Goal: Task Accomplishment & Management: Manage account settings

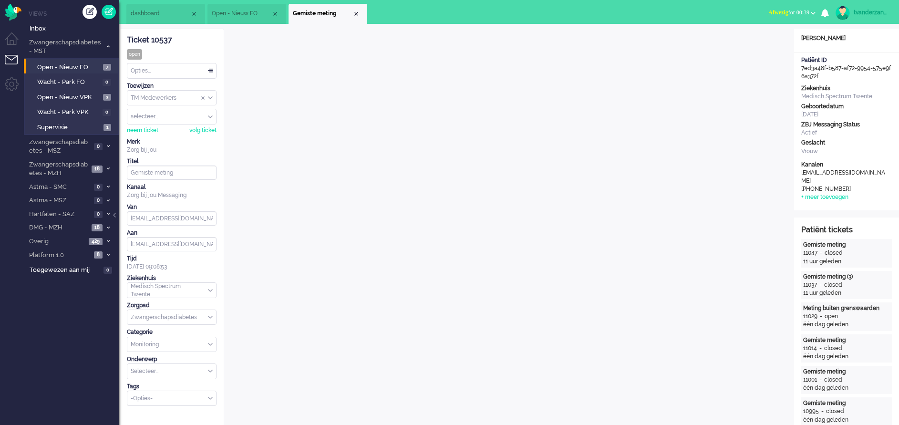
drag, startPoint x: 582, startPoint y: 4, endPoint x: 157, endPoint y: 412, distance: 589.1
click at [175, 377] on div "Select Tags" at bounding box center [167, 398] width 81 height 10
click at [151, 377] on div "-Opties-" at bounding box center [171, 398] width 89 height 15
click at [154, 377] on span "supervisie" at bounding box center [145, 413] width 27 height 8
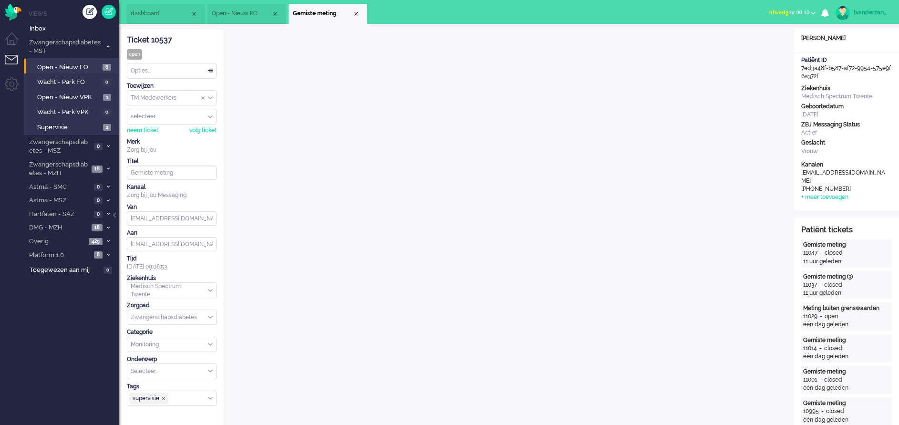
click at [179, 71] on div "Opties..." at bounding box center [171, 70] width 89 height 15
click at [165, 377] on span "supervisie ❎" at bounding box center [164, 398] width 4 height 4
click at [799, 11] on div "tvanderzandenvpk1" at bounding box center [871, 13] width 36 height 10
click at [799, 60] on link "Instellingen" at bounding box center [860, 65] width 68 height 10
select select
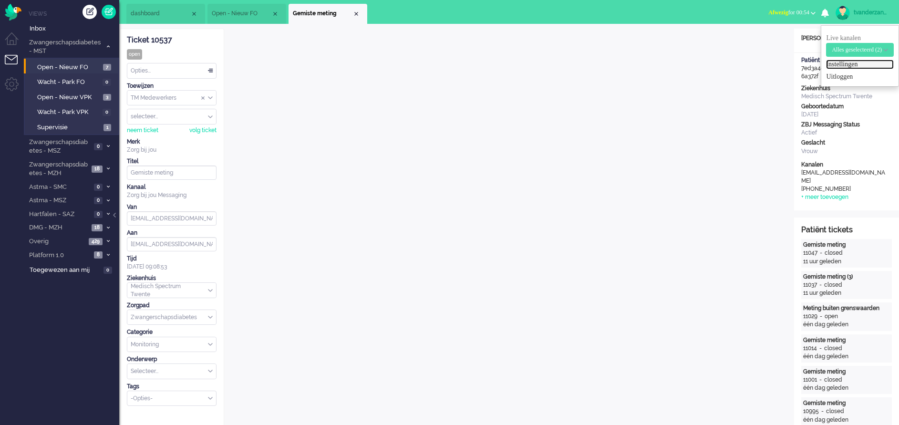
select select
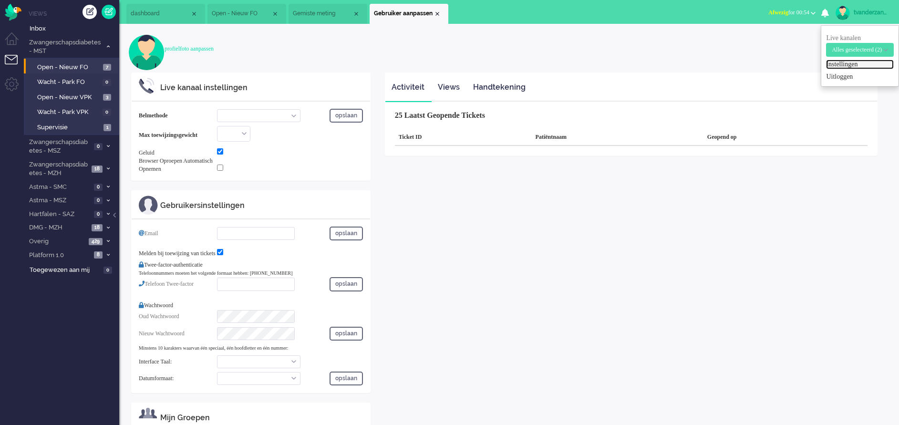
select select "browser"
checkbox input "true"
type input "[EMAIL_ADDRESS][DOMAIN_NAME]"
checkbox input "true"
type input "[PHONE_NUMBER]"
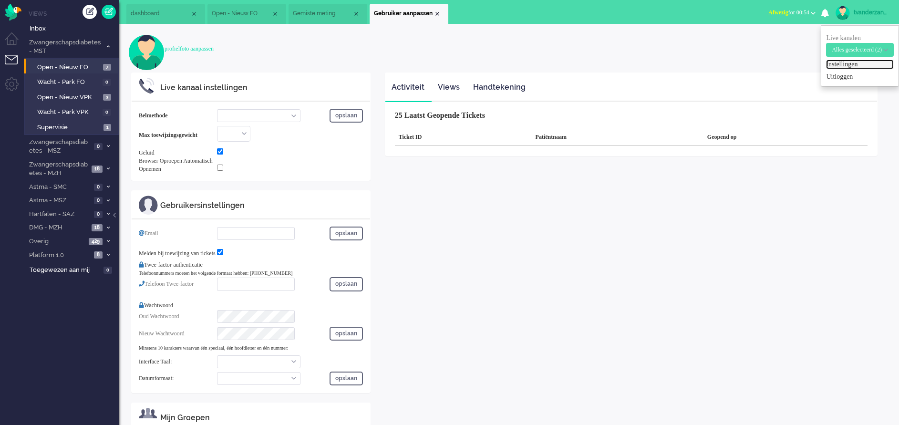
select select "nl"
select select "en_GB"
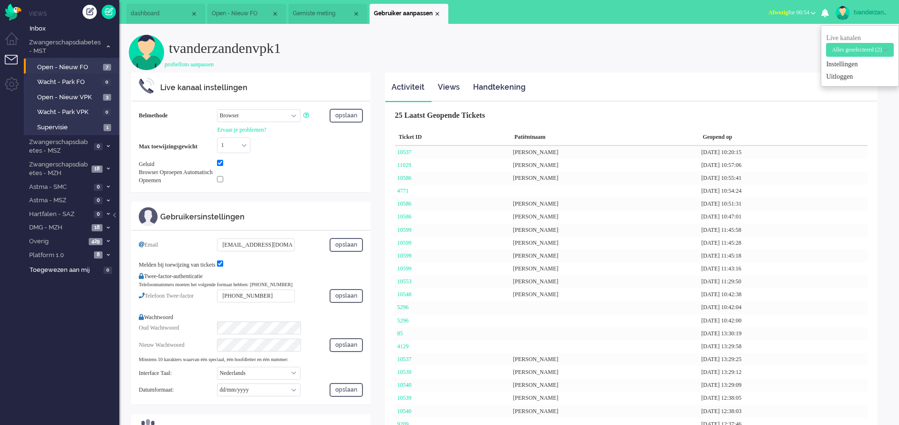
click at [284, 113] on select "Call phone number Call sip number Browser App client" at bounding box center [258, 115] width 83 height 13
select select "inbound-new"
click at [217, 109] on select "Call phone number Call sip number Browser App client" at bounding box center [258, 115] width 83 height 13
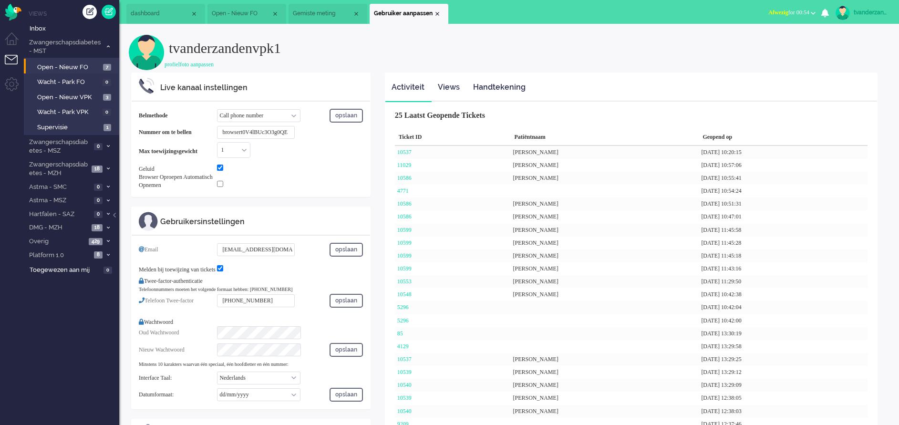
click at [287, 135] on input "browsert0V4lBUc3O3g0QE" at bounding box center [256, 132] width 78 height 13
type input "+31"
click at [287, 114] on select "Call phone number Call sip number Browser App client" at bounding box center [258, 115] width 83 height 13
select select "browser"
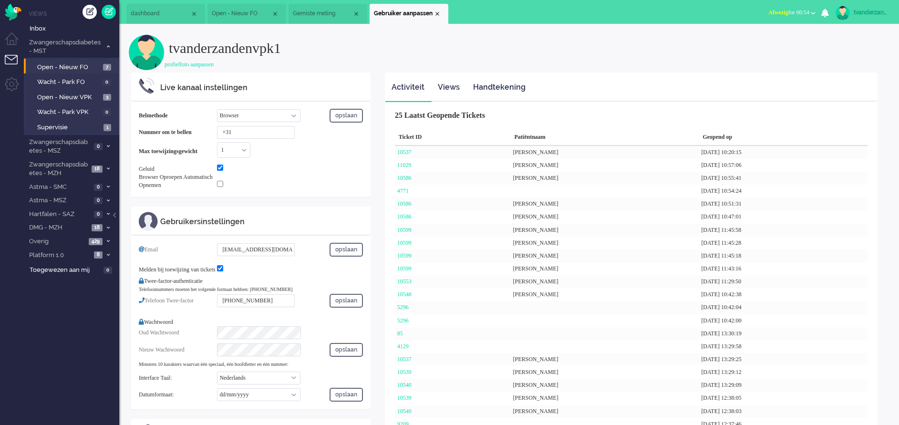
click at [217, 109] on select "Call phone number Call sip number Browser App client" at bounding box center [258, 115] width 83 height 13
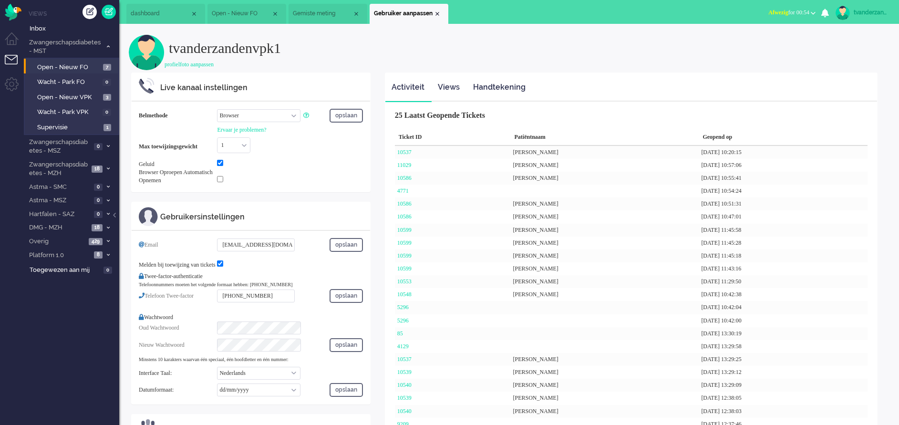
click at [326, 156] on div "Belmethode Call phone number Call sip number Browser App client opslaan Ervaar …" at bounding box center [251, 147] width 238 height 90
click at [286, 115] on select "Call phone number Call sip number Browser App client" at bounding box center [258, 115] width 83 height 13
click at [799, 17] on div "tvanderzandenvpk1" at bounding box center [871, 13] width 36 height 10
click at [799, 52] on span "Alles geselecteerd (2)" at bounding box center [856, 49] width 50 height 7
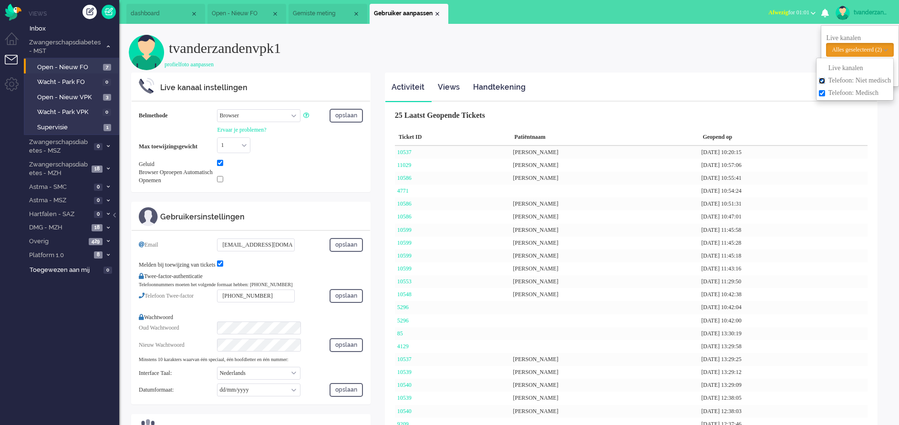
click at [799, 78] on input "Telefoon: Niet medisch" at bounding box center [822, 81] width 6 height 6
checkbox input "false"
click at [767, 27] on div "tvanderzandenvpk1 profielfoto aanpassen Live kanaal instellingen Belmethode Cal…" at bounding box center [508, 277] width 779 height 507
click at [792, 10] on span "Afwezig for 01:05" at bounding box center [788, 12] width 41 height 7
